Goal: Information Seeking & Learning: Learn about a topic

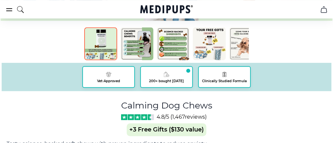
scroll to position [369, 0]
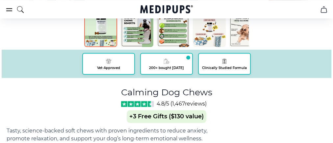
click at [0, 0] on icon at bounding box center [0, 0] width 0 height 0
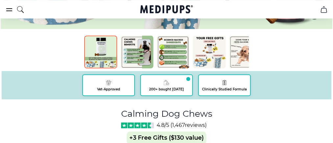
scroll to position [316, 0]
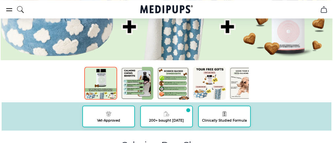
click at [0, 0] on icon at bounding box center [0, 0] width 0 height 0
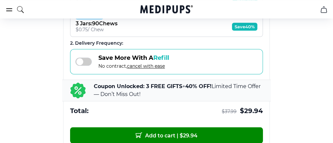
scroll to position [606, 0]
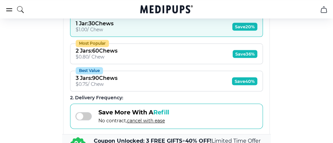
scroll to position [580, 0]
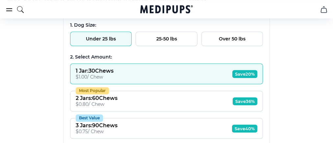
scroll to position [553, 0]
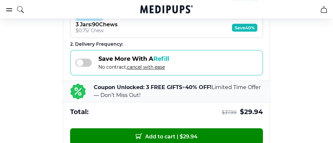
scroll to position [606, 0]
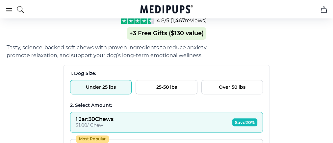
scroll to position [448, 0]
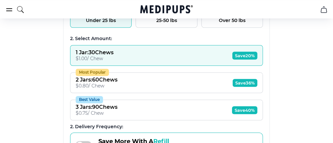
scroll to position [553, 0]
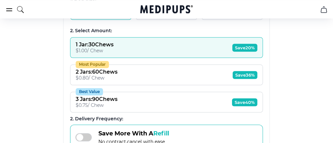
scroll to position [501, 0]
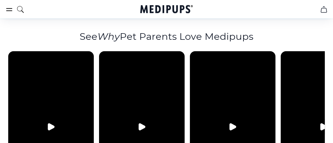
scroll to position [1634, 5]
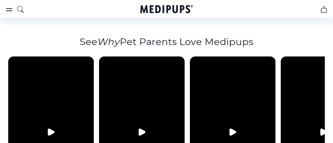
click at [230, 129] on icon "Play video" at bounding box center [233, 132] width 6 height 7
click at [229, 128] on icon "Pause video" at bounding box center [233, 132] width 8 height 8
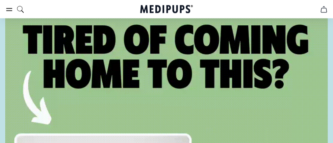
scroll to position [3295, 5]
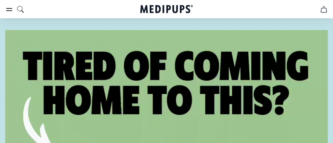
paste input "**********"
type input "**********"
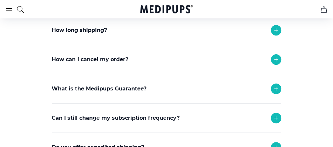
scroll to position [158, 0]
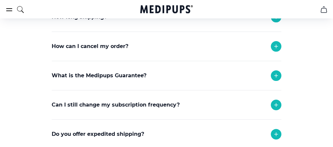
click at [272, 80] on icon at bounding box center [276, 76] width 8 height 8
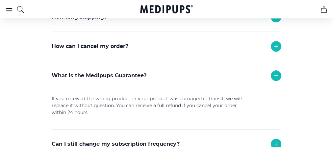
scroll to position [184, 0]
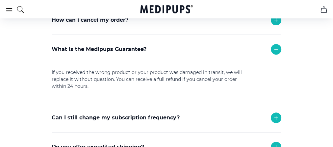
click at [272, 53] on icon at bounding box center [276, 49] width 8 height 8
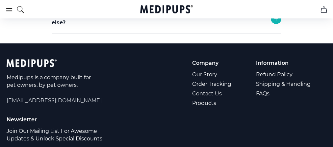
scroll to position [316, 0]
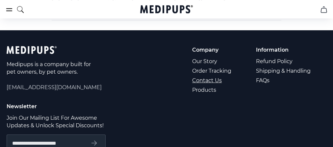
click at [212, 85] on link "Contact Us" at bounding box center [212, 81] width 40 height 10
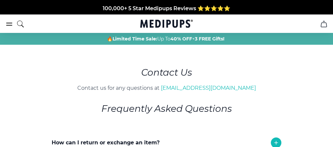
click at [9, 23] on icon "burger-menu" at bounding box center [9, 24] width 8 height 8
click at [7, 23] on icon "burger-menu" at bounding box center [10, 24] width 6 height 2
click at [8, 22] on icon "burger-menu" at bounding box center [9, 24] width 8 height 8
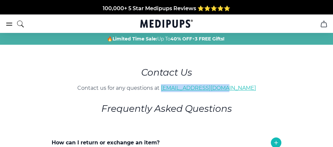
drag, startPoint x: 243, startPoint y: 95, endPoint x: 175, endPoint y: 95, distance: 68.2
click at [175, 92] on p "Contact us for any questions at [EMAIL_ADDRESS][DOMAIN_NAME]" at bounding box center [167, 88] width 268 height 8
copy link "[EMAIL_ADDRESS][DOMAIN_NAME]"
